Goal: Task Accomplishment & Management: Manage account settings

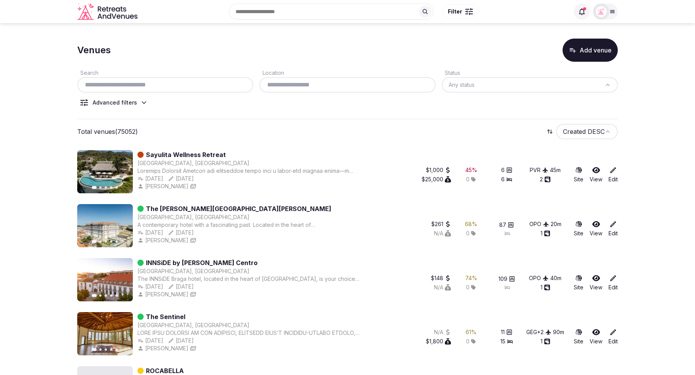
click at [141, 101] on icon at bounding box center [144, 103] width 8 height 8
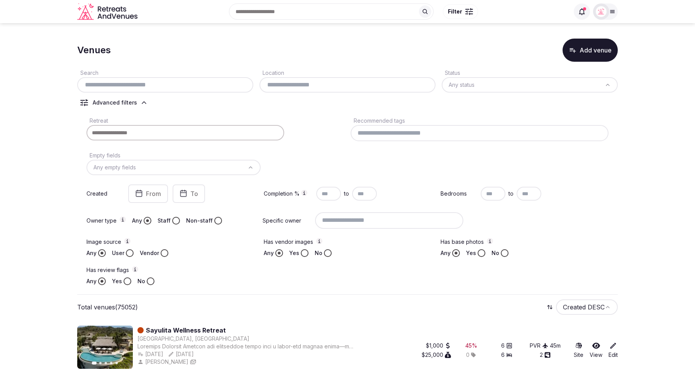
click at [141, 101] on icon at bounding box center [144, 103] width 8 height 8
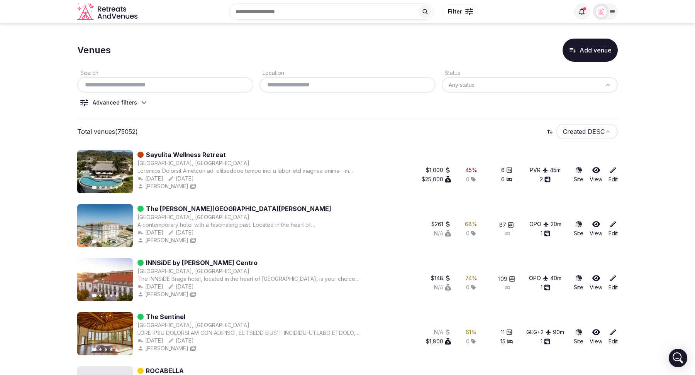
click at [140, 101] on icon at bounding box center [144, 103] width 8 height 8
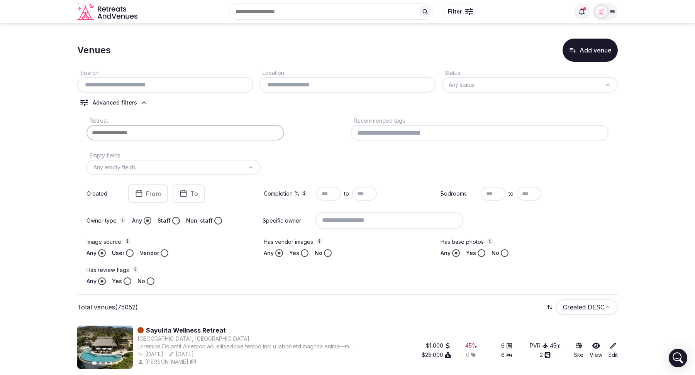
click at [140, 101] on icon at bounding box center [144, 103] width 8 height 8
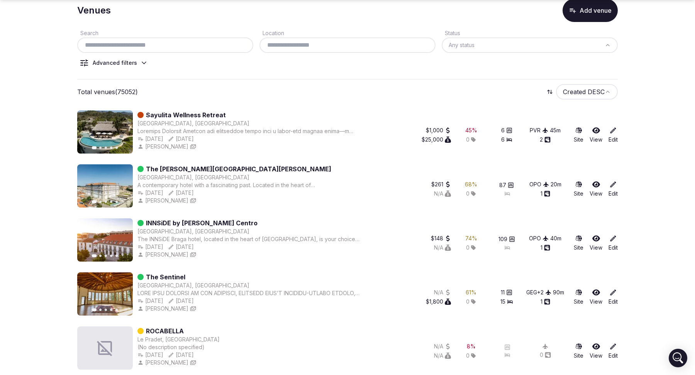
scroll to position [47, 0]
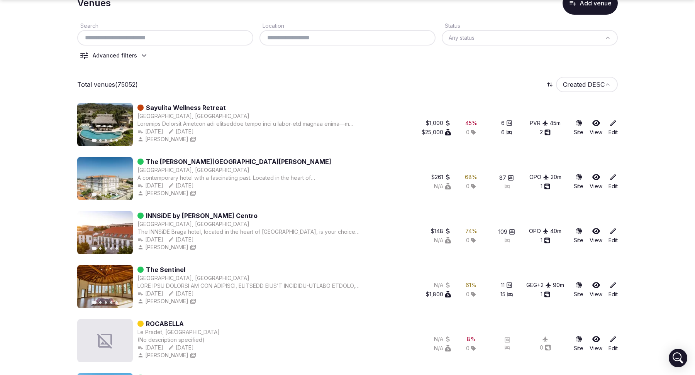
click at [201, 159] on link "The [PERSON_NAME][GEOGRAPHIC_DATA][PERSON_NAME]" at bounding box center [238, 161] width 185 height 9
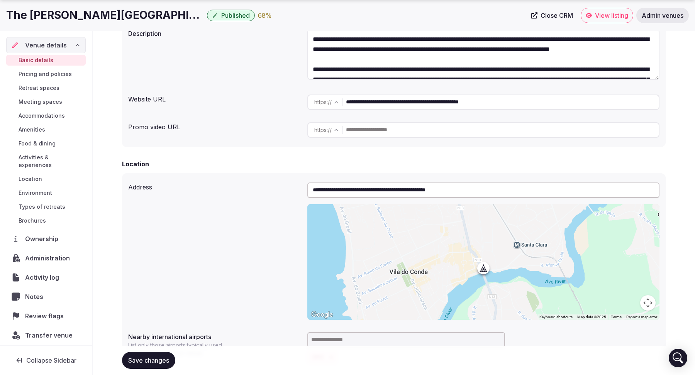
scroll to position [128, 0]
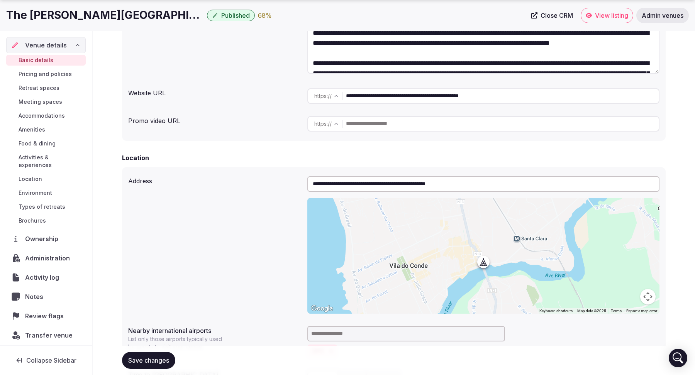
click at [41, 311] on span "Review flags" at bounding box center [46, 315] width 42 height 9
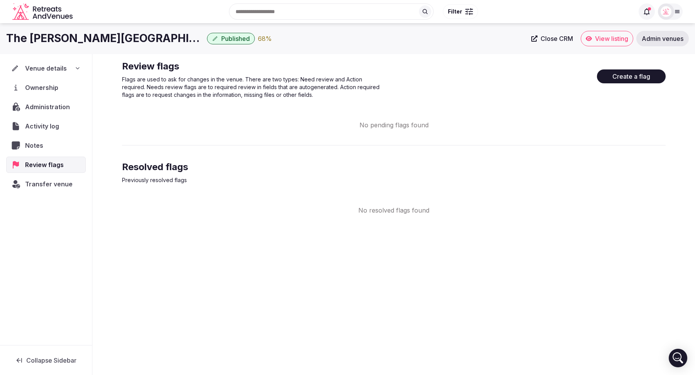
click at [621, 78] on button "Create a flag" at bounding box center [631, 76] width 69 height 14
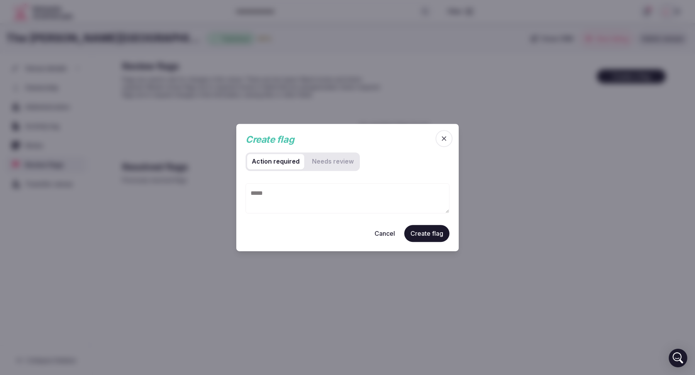
click at [323, 162] on review "Needs review" at bounding box center [332, 161] width 51 height 15
click at [282, 161] on required "Action required" at bounding box center [275, 161] width 57 height 15
click at [448, 141] on span "button" at bounding box center [443, 138] width 17 height 17
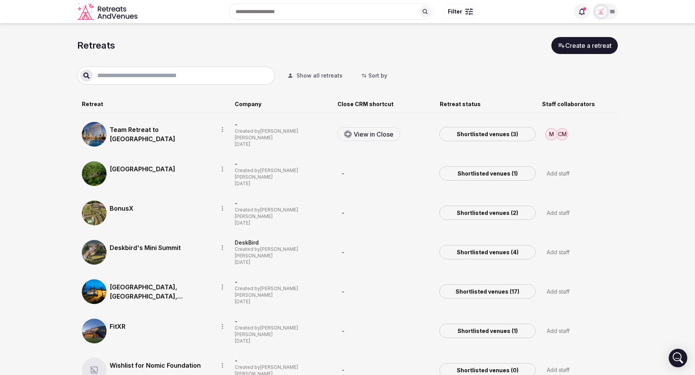
click at [560, 169] on div "Add staff" at bounding box center [557, 173] width 23 height 9
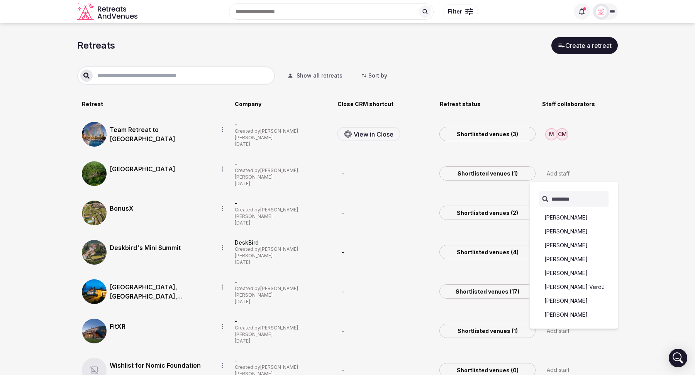
click at [625, 160] on section "Retreats Create a retreat Show all retreats Sort by Retreat Company Close CRM s…" at bounding box center [347, 345] width 695 height 644
